Goal: Task Accomplishment & Management: Use online tool/utility

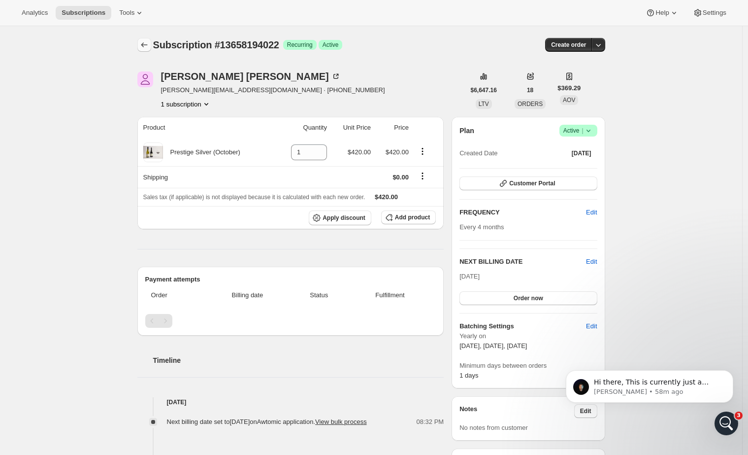
click at [148, 42] on icon "Subscriptions" at bounding box center [144, 45] width 10 height 10
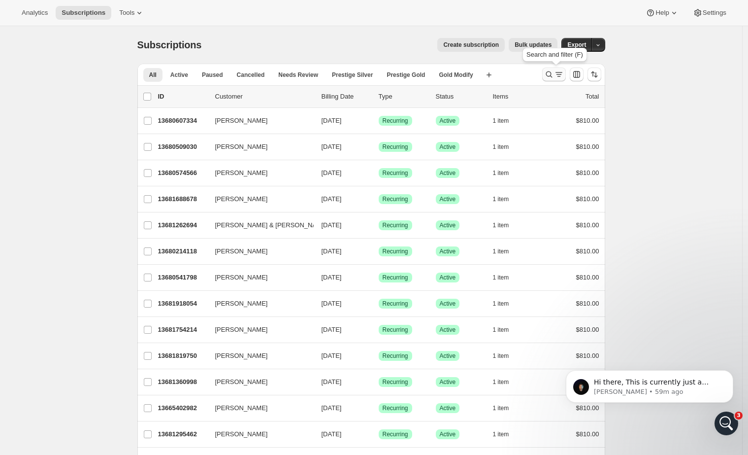
click at [551, 77] on icon "Search and filter results" at bounding box center [549, 74] width 10 height 10
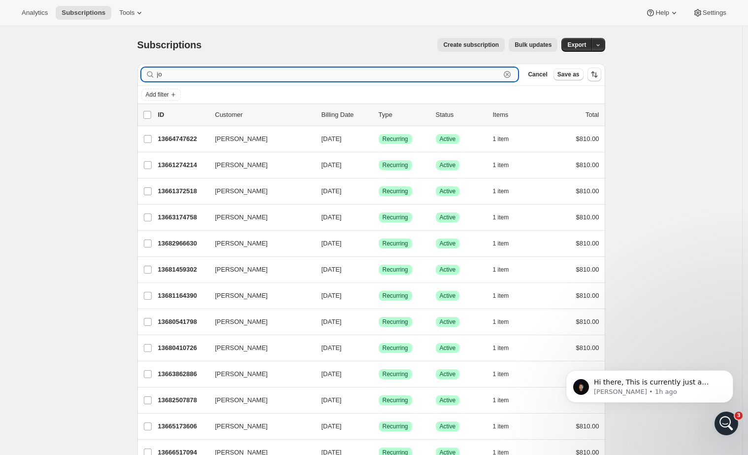
click at [205, 77] on input "jo" at bounding box center [329, 74] width 344 height 14
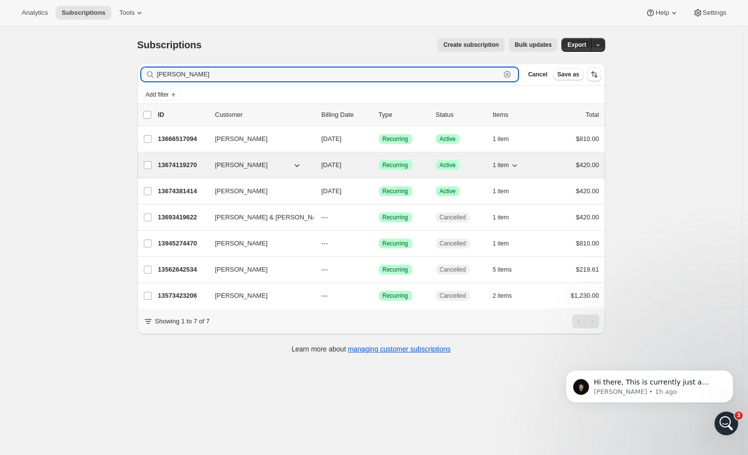
type input "[PERSON_NAME]"
click at [181, 164] on p "13674119270" at bounding box center [182, 165] width 49 height 10
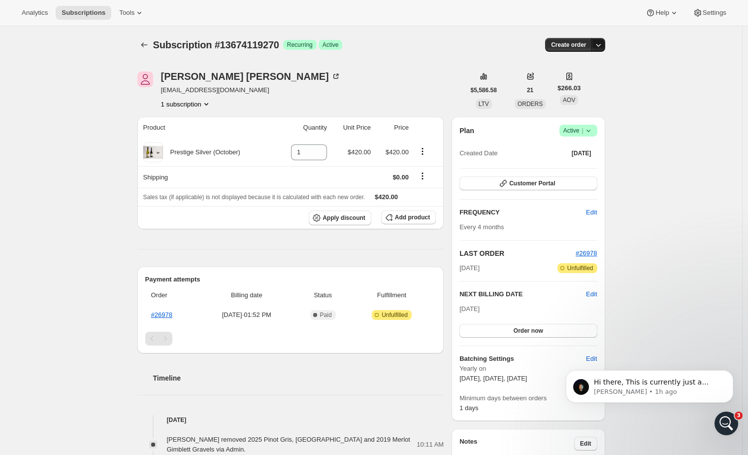
click at [600, 40] on button "button" at bounding box center [599, 45] width 14 height 14
click at [560, 81] on span "Create custom one-time order" at bounding box center [559, 81] width 85 height 7
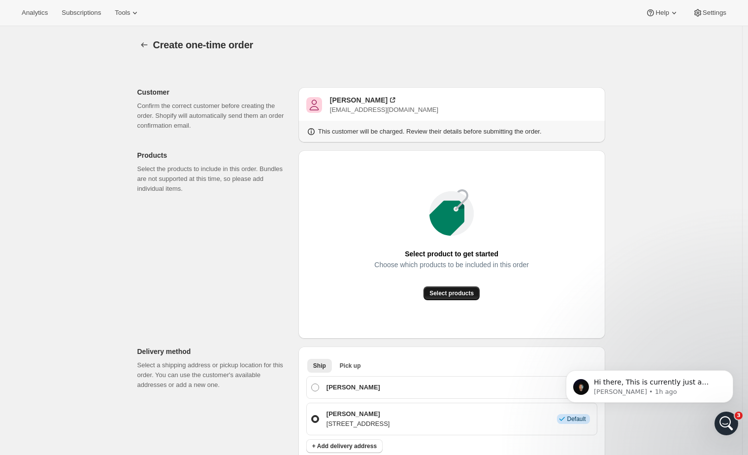
click at [463, 292] on span "Select products" at bounding box center [451, 293] width 44 height 8
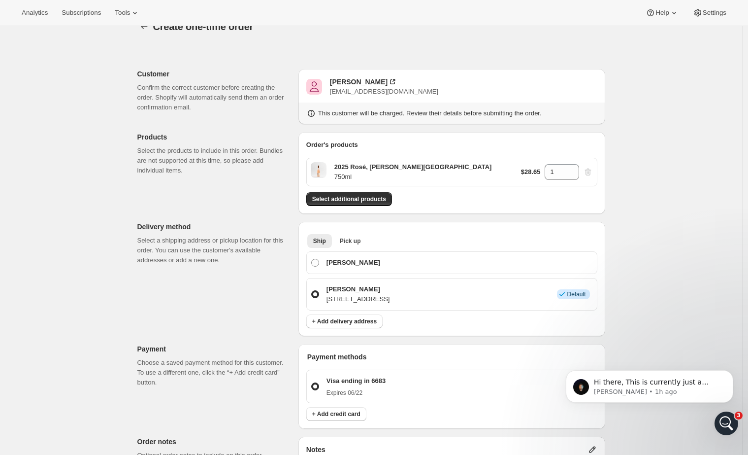
scroll to position [158, 0]
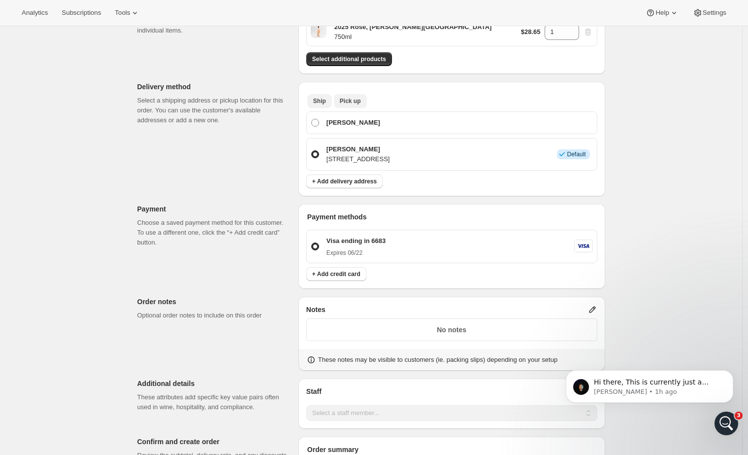
click at [351, 100] on span "Pick up" at bounding box center [350, 101] width 21 height 8
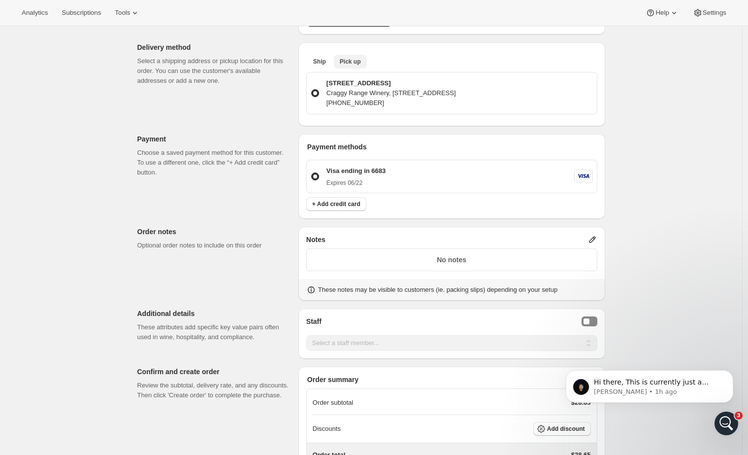
scroll to position [204, 0]
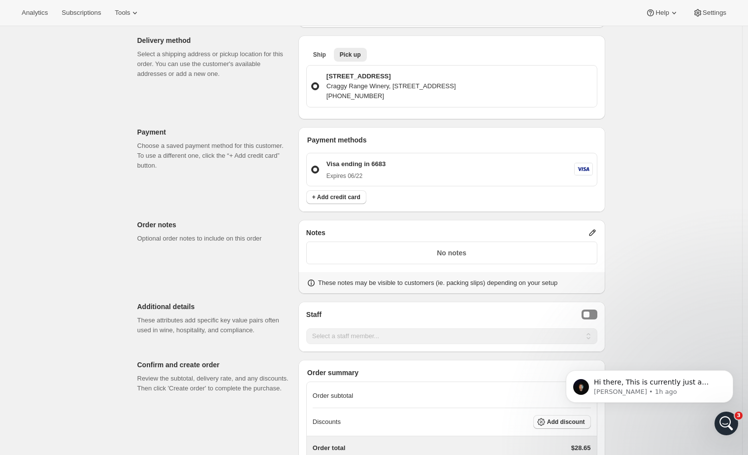
click at [461, 258] on p "No notes" at bounding box center [452, 253] width 278 height 10
click at [594, 237] on icon at bounding box center [593, 233] width 10 height 10
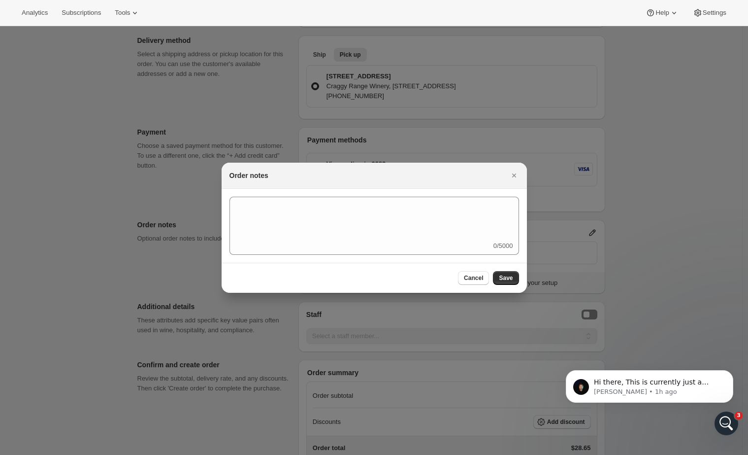
click at [327, 241] on div "0/5000" at bounding box center [375, 226] width 290 height 58
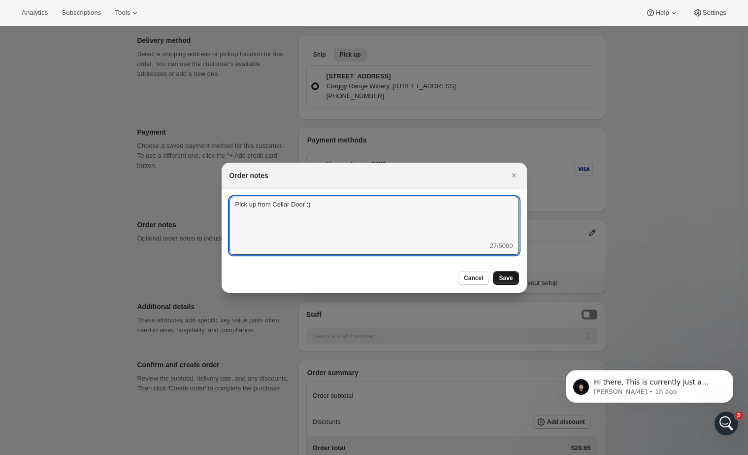
type textarea "Pick up from Cellar Door :)"
click at [510, 279] on span "Save" at bounding box center [506, 278] width 14 height 8
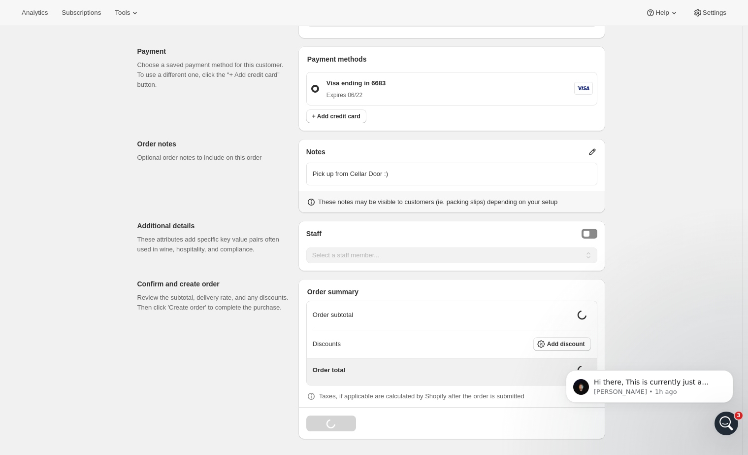
scroll to position [289, 0]
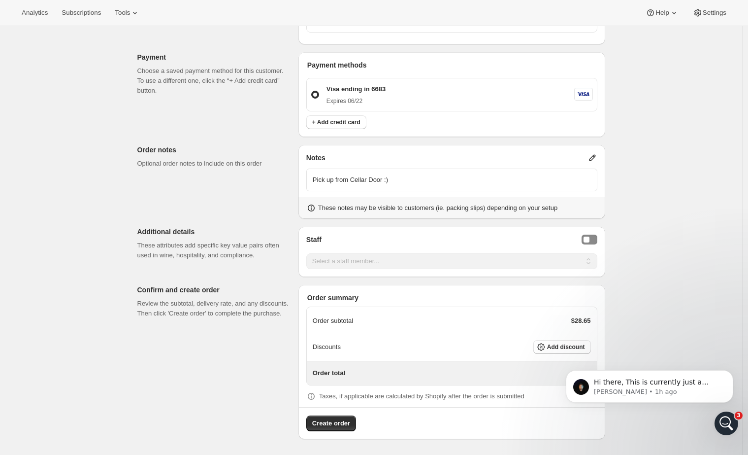
click at [595, 232] on div "Staff Select a staff member... [PERSON_NAME] [PERSON_NAME] [PERSON_NAME] Select…" at bounding box center [451, 252] width 307 height 50
click at [593, 242] on button "Staff Selector" at bounding box center [590, 239] width 16 height 10
select select "associate-0"
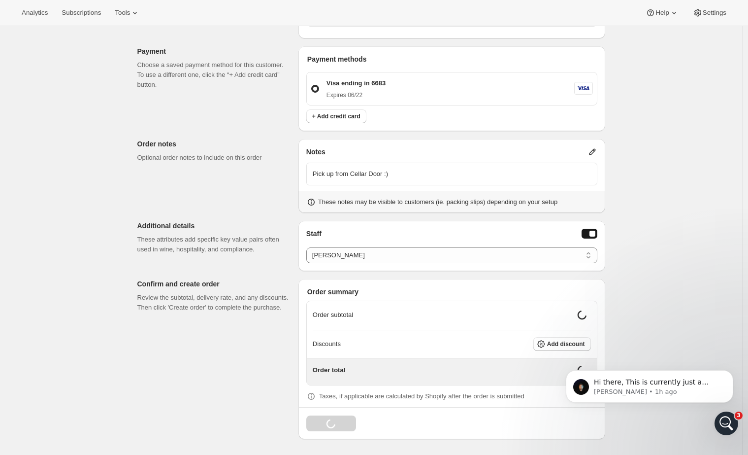
click at [658, 207] on div "Create one-time order. This page is ready Create one-time order Customer Confir…" at bounding box center [371, 98] width 742 height 714
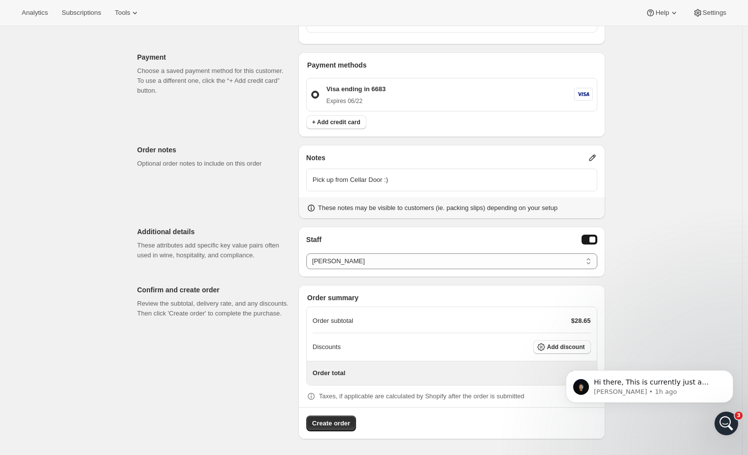
click at [557, 349] on html "Hi there, This is currently just a limitation we needed to release this feature…" at bounding box center [649, 388] width 197 height 79
click at [561, 348] on span "Add discount" at bounding box center [566, 347] width 38 height 8
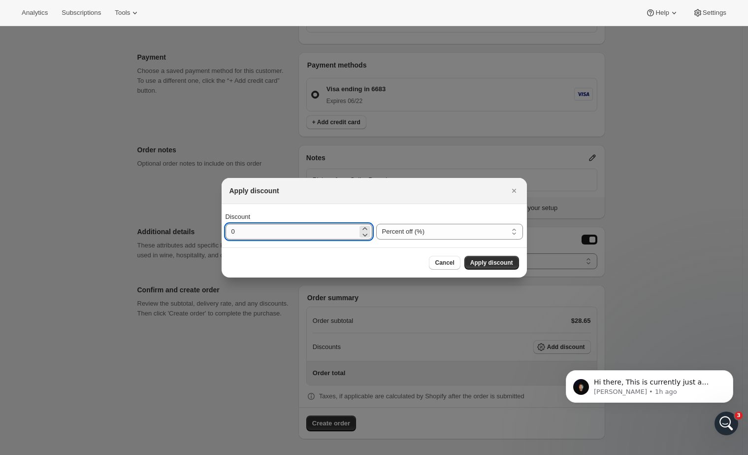
click at [310, 233] on input "0" at bounding box center [292, 232] width 132 height 16
type input "50"
click at [500, 260] on span "Apply discount" at bounding box center [491, 263] width 43 height 8
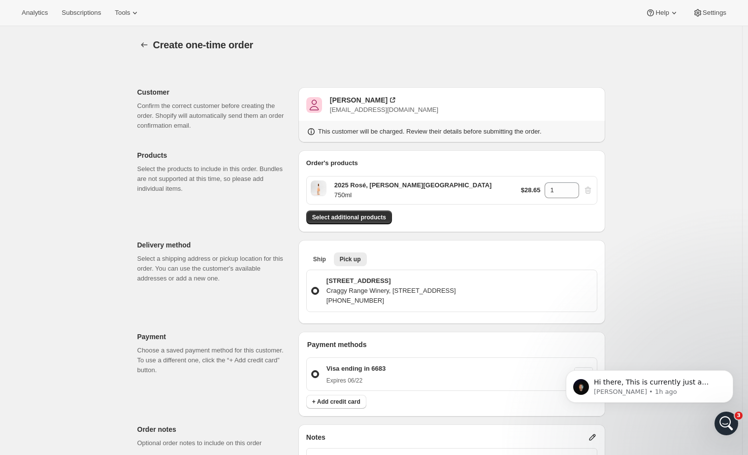
scroll to position [285, 0]
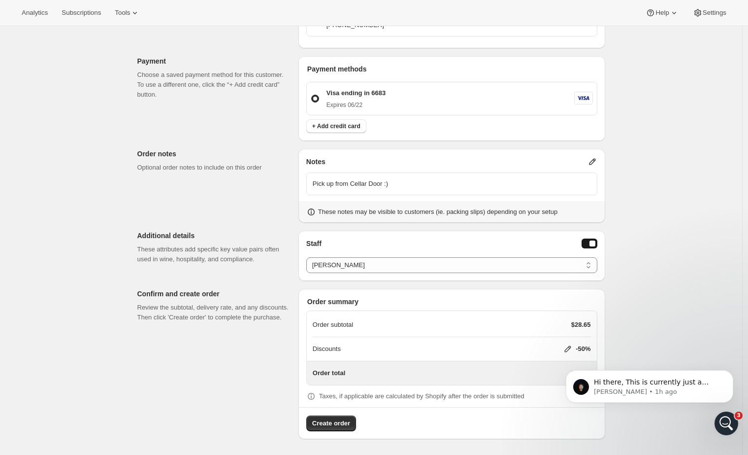
click at [628, 329] on div "Create one-time order. This page is ready Create one-time order Customer Confir…" at bounding box center [371, 103] width 742 height 704
click at [730, 375] on icon "Dismiss notification" at bounding box center [730, 372] width 5 height 5
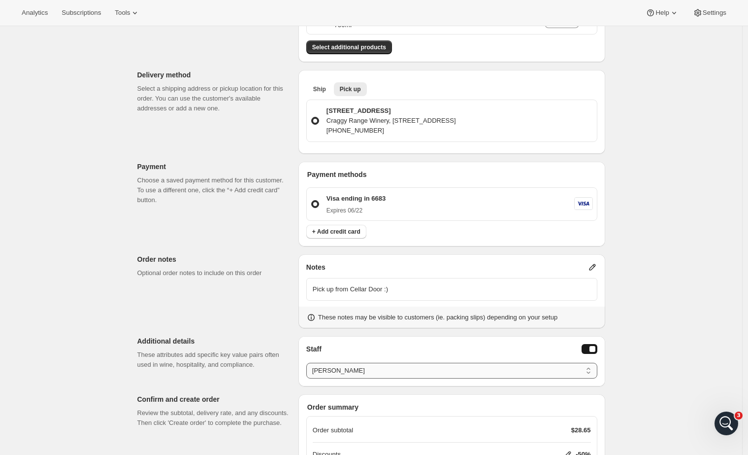
scroll to position [270, 0]
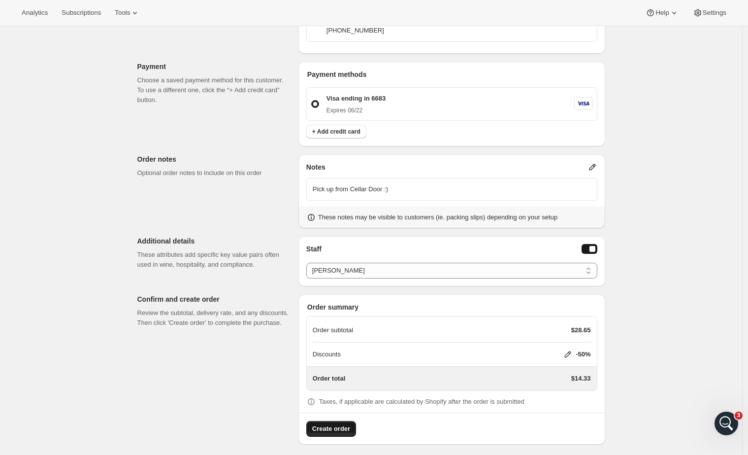
click at [329, 433] on span "Create order" at bounding box center [331, 429] width 38 height 10
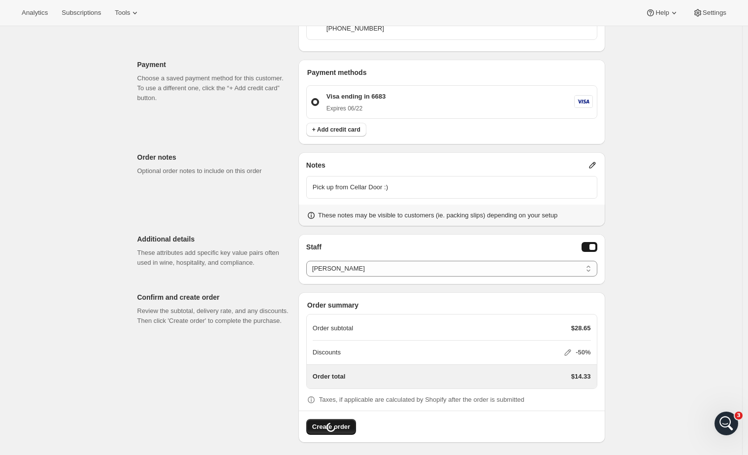
scroll to position [285, 0]
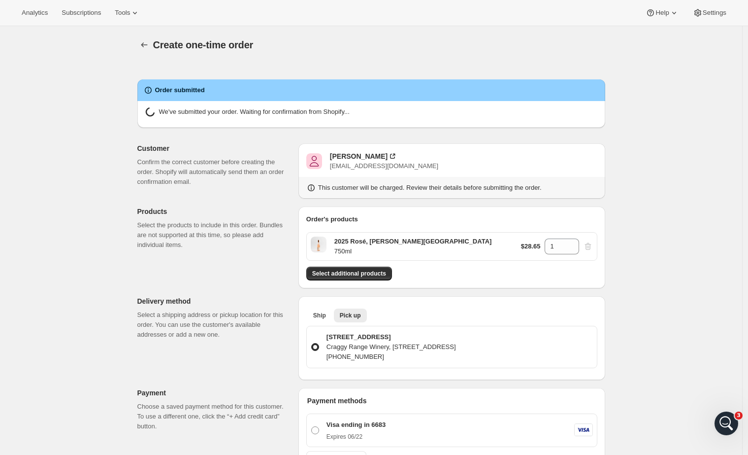
radio input "true"
